Goal: Transaction & Acquisition: Purchase product/service

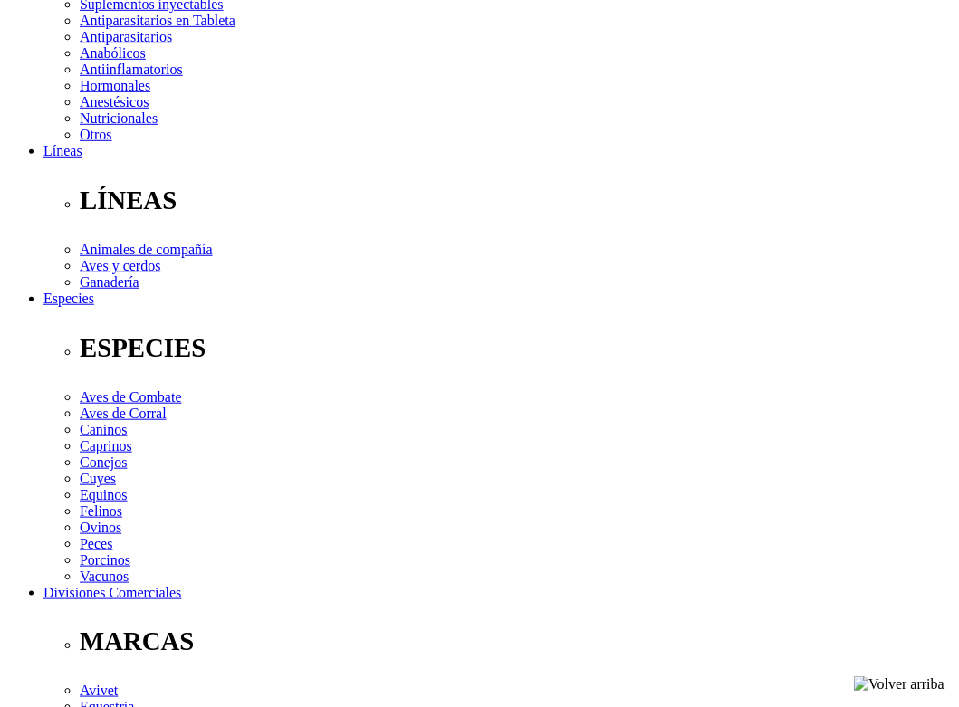
scroll to position [453, 0]
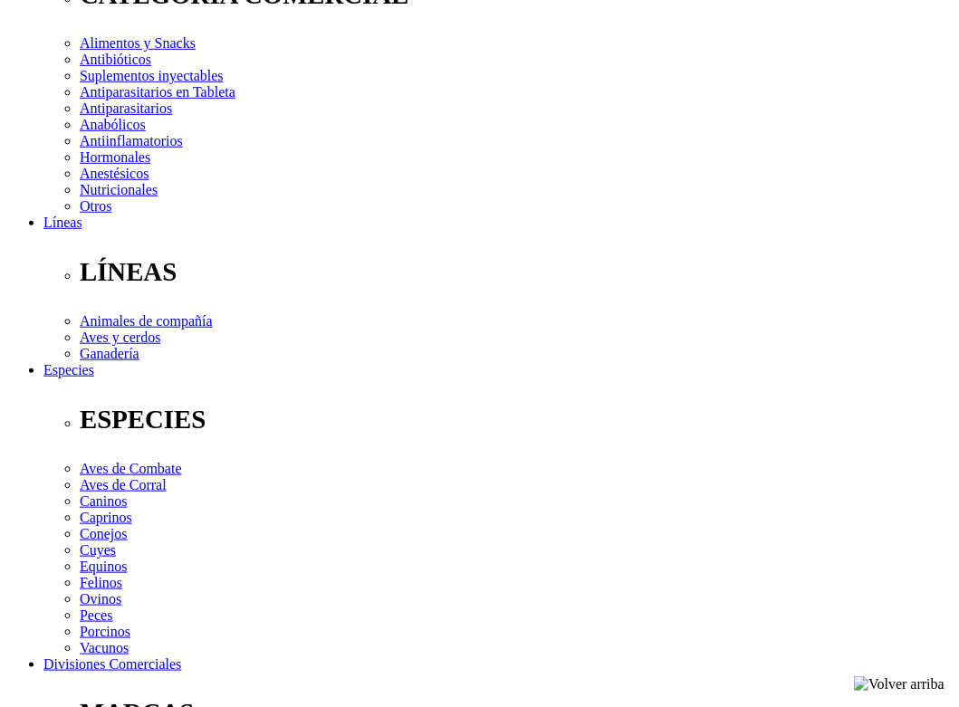
scroll to position [362, 0]
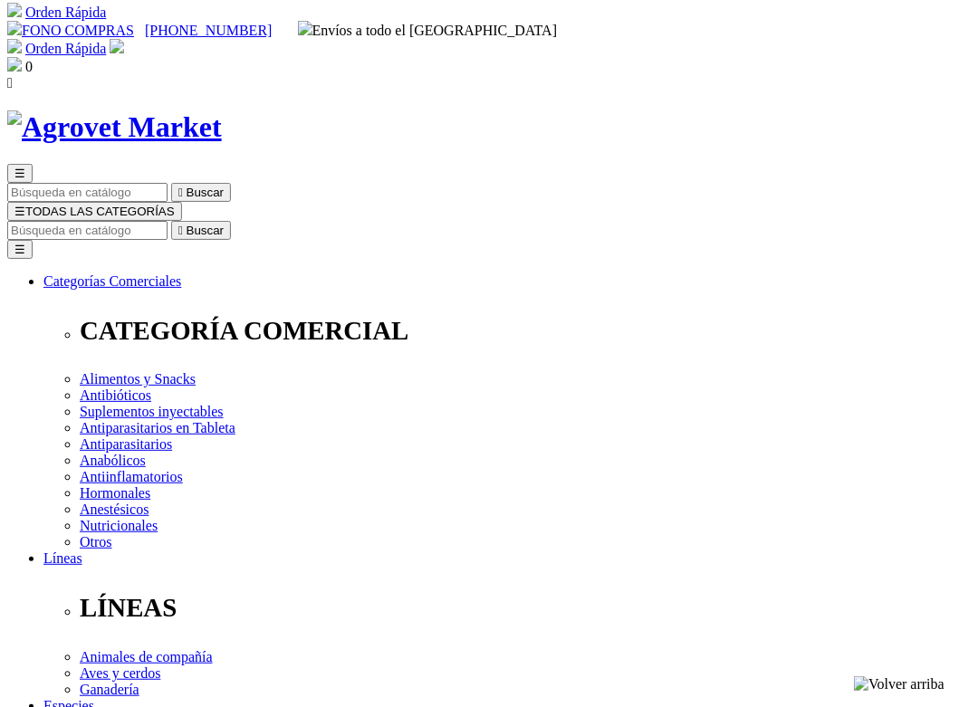
scroll to position [0, 0]
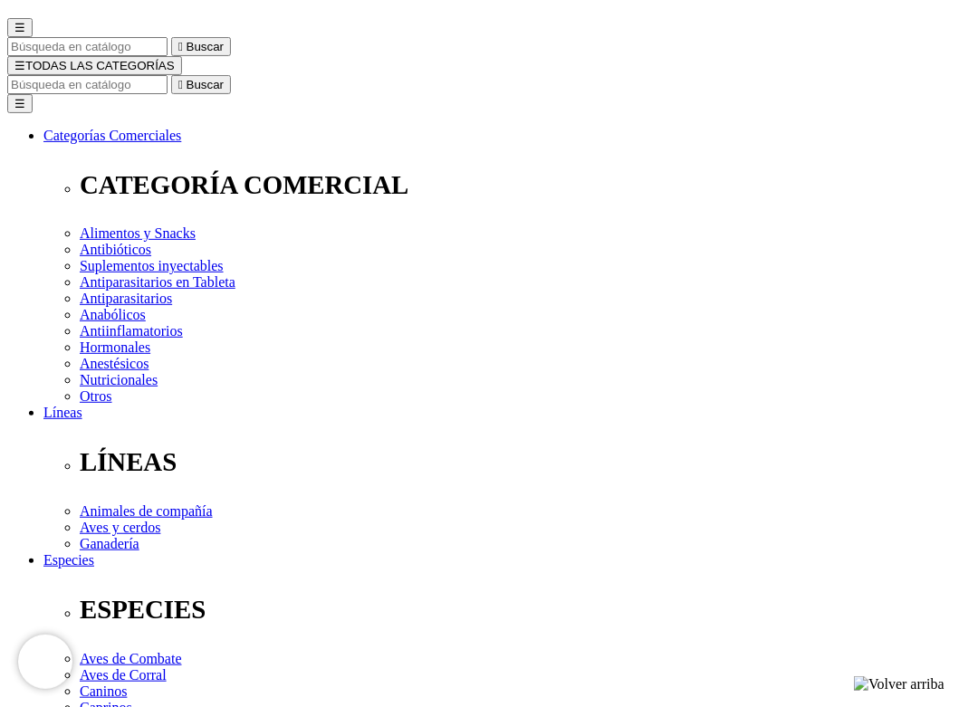
scroll to position [91, 0]
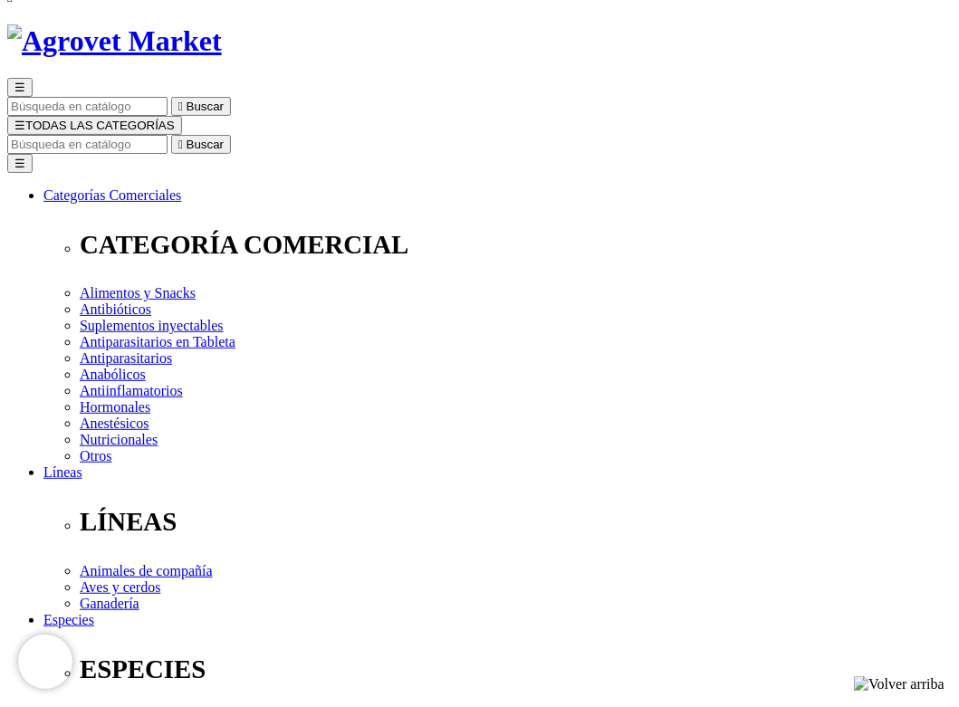
type input "2"
select select "68"
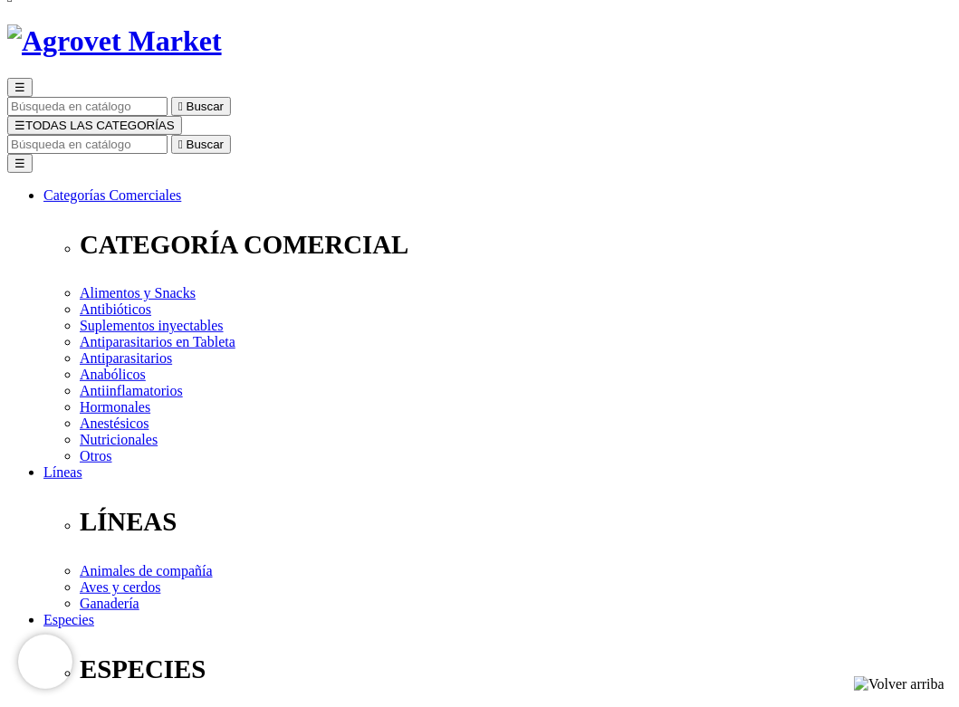
type input "1"
select select "68"
